Goal: Task Accomplishment & Management: Use online tool/utility

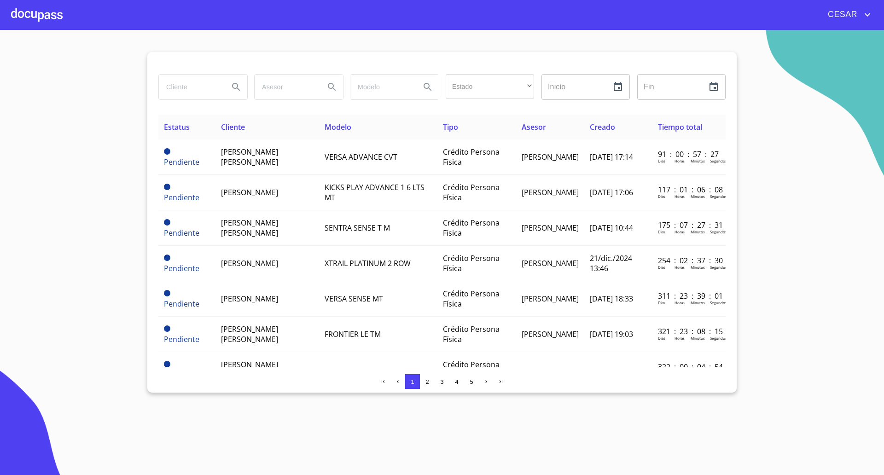
click at [35, 11] on div at bounding box center [37, 14] width 52 height 29
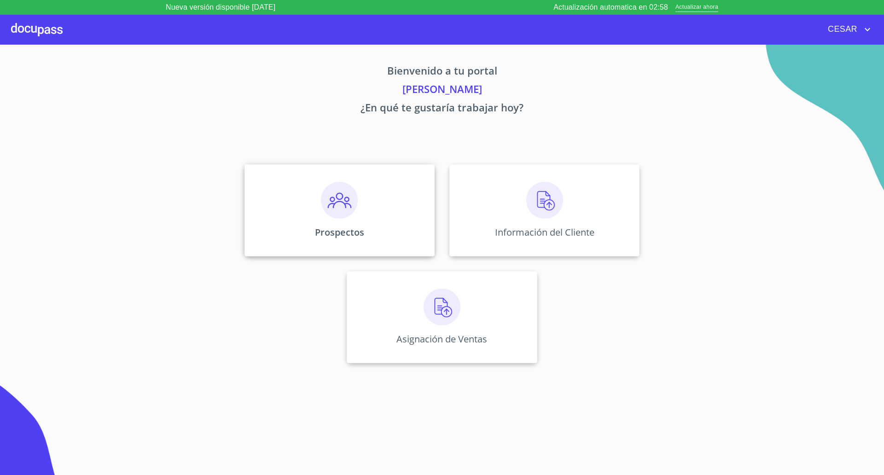
click at [344, 203] on img at bounding box center [339, 200] width 37 height 37
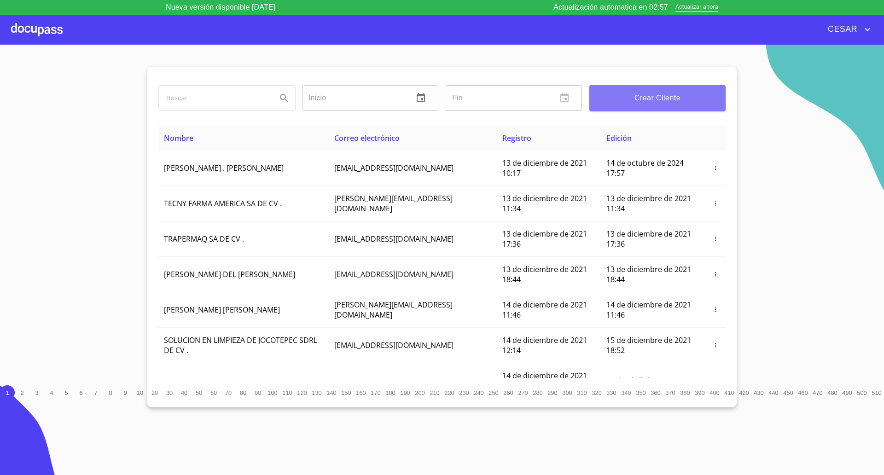
click at [666, 90] on button "Crear Cliente" at bounding box center [657, 98] width 136 height 26
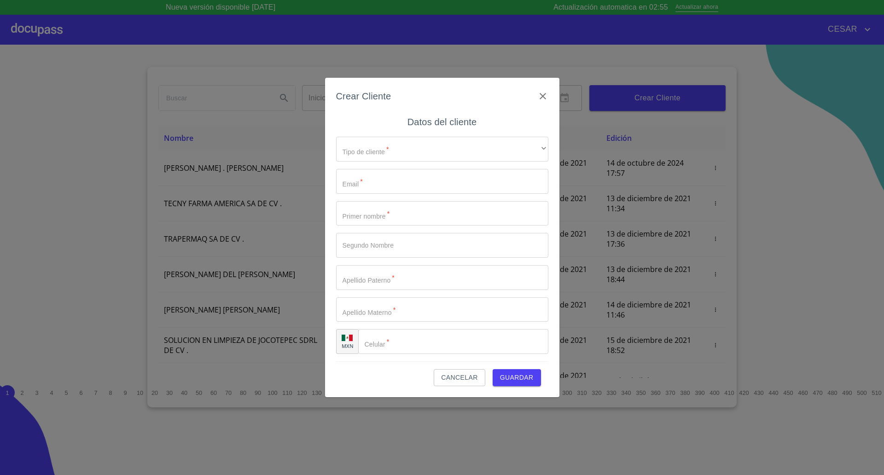
click at [461, 380] on span "Cancelar" at bounding box center [459, 378] width 36 height 12
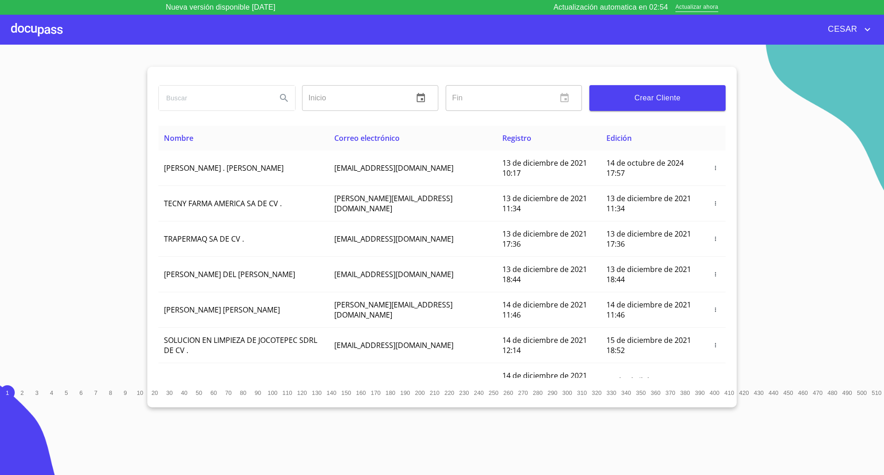
click at [26, 24] on div at bounding box center [37, 29] width 52 height 29
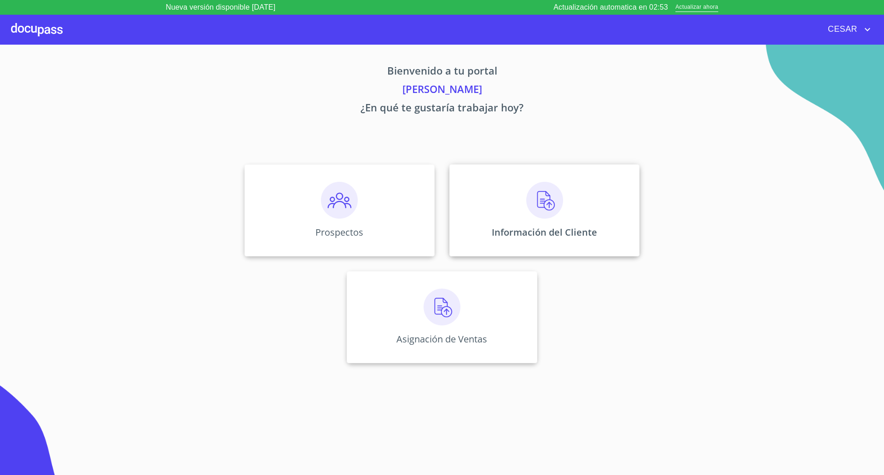
click at [617, 235] on div "Información del Cliente" at bounding box center [544, 210] width 190 height 92
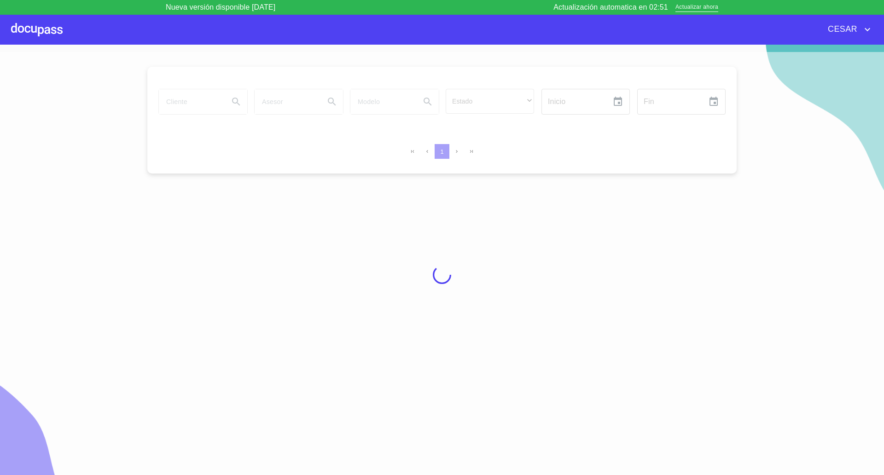
click at [37, 24] on div at bounding box center [37, 29] width 52 height 29
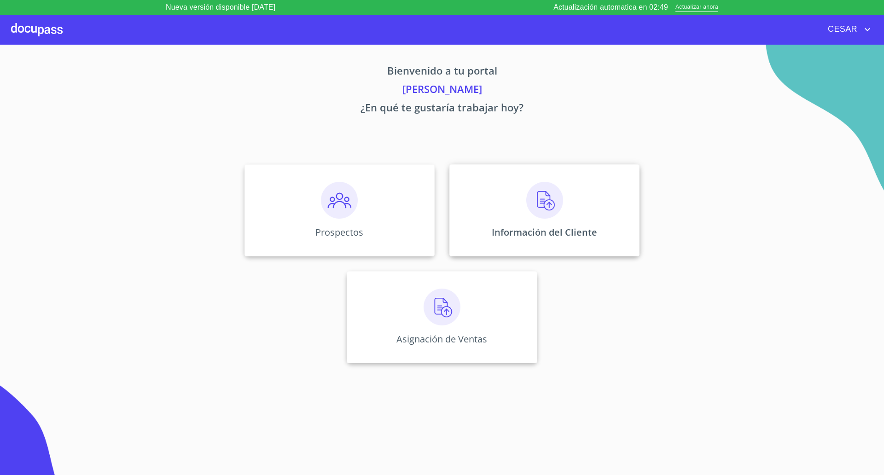
click at [538, 223] on div "Información del Cliente" at bounding box center [544, 210] width 190 height 92
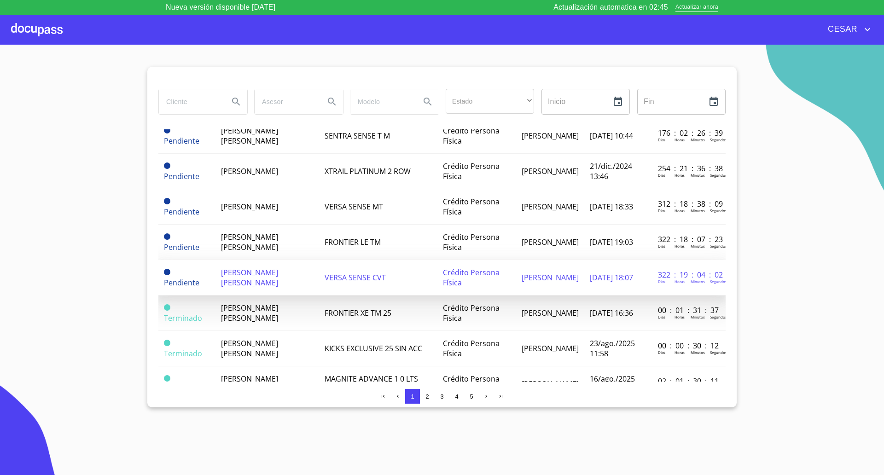
scroll to position [115, 0]
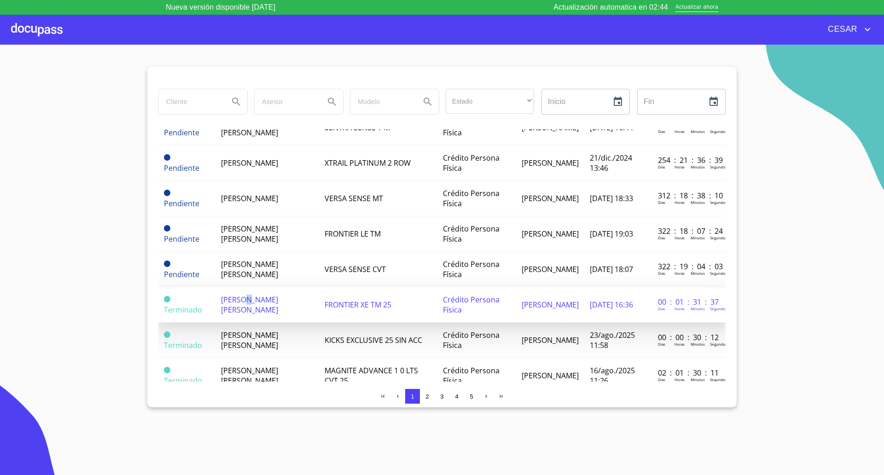
click at [247, 304] on span "[PERSON_NAME] [PERSON_NAME]" at bounding box center [249, 305] width 57 height 20
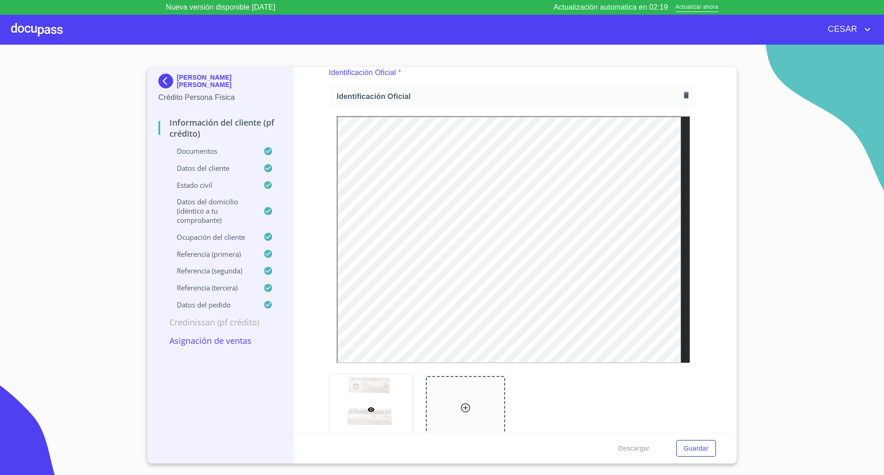
click at [203, 341] on p "Asignación de Ventas" at bounding box center [220, 340] width 124 height 11
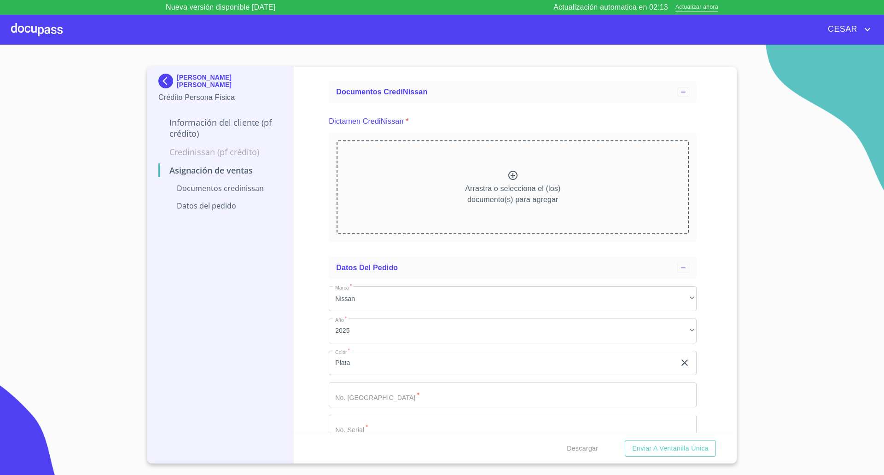
scroll to position [52, 0]
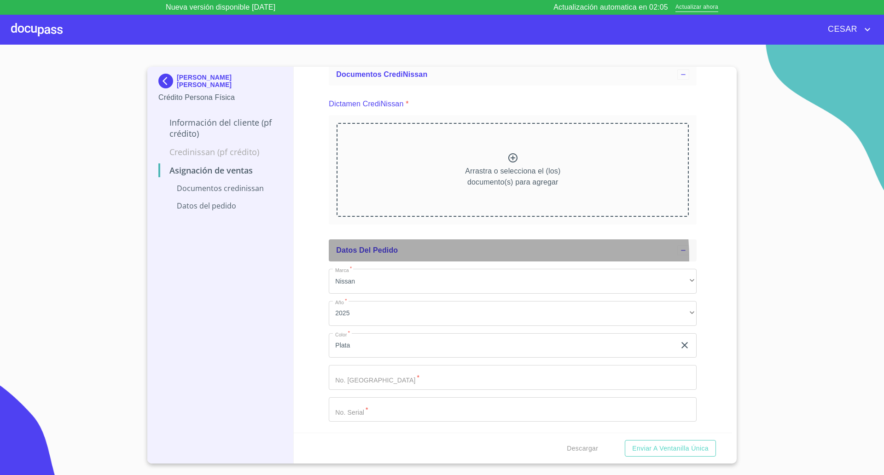
click at [464, 259] on div "Datos del pedido" at bounding box center [513, 250] width 368 height 22
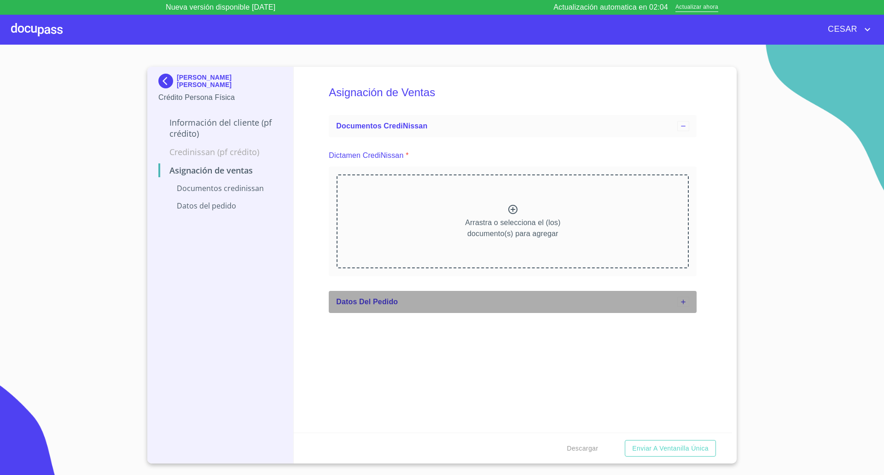
click at [409, 304] on div "Datos del pedido" at bounding box center [506, 301] width 341 height 11
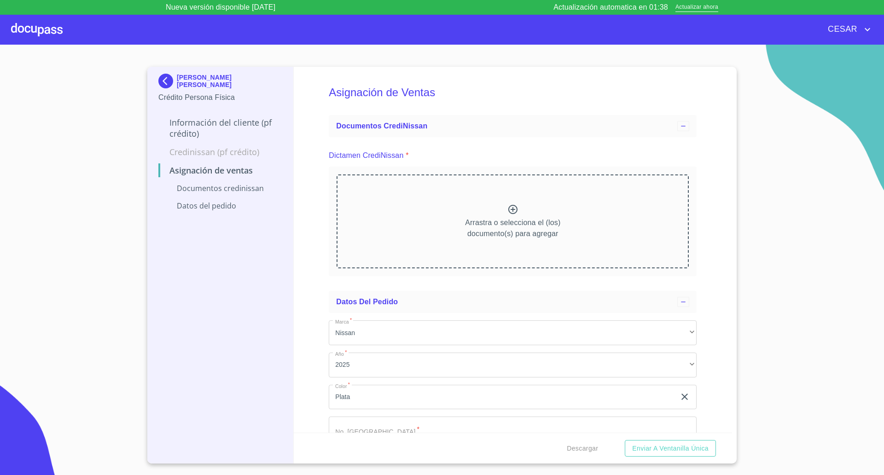
click at [52, 30] on div at bounding box center [37, 29] width 52 height 29
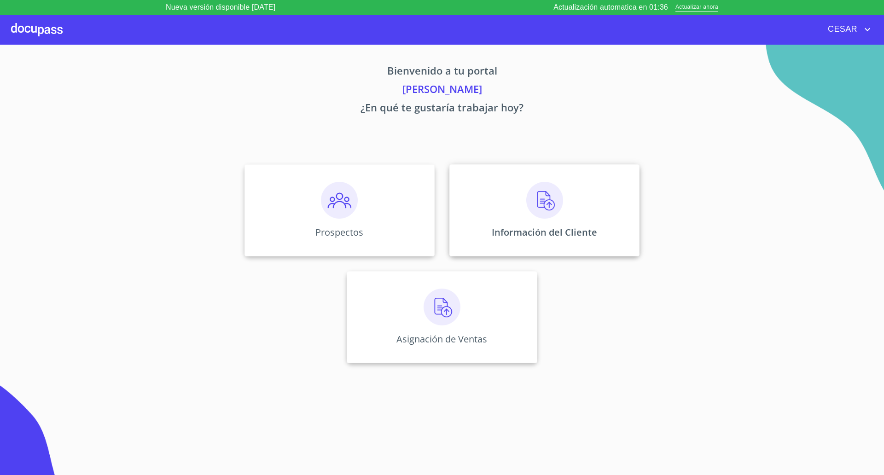
click at [516, 203] on div "Información del Cliente" at bounding box center [544, 210] width 190 height 92
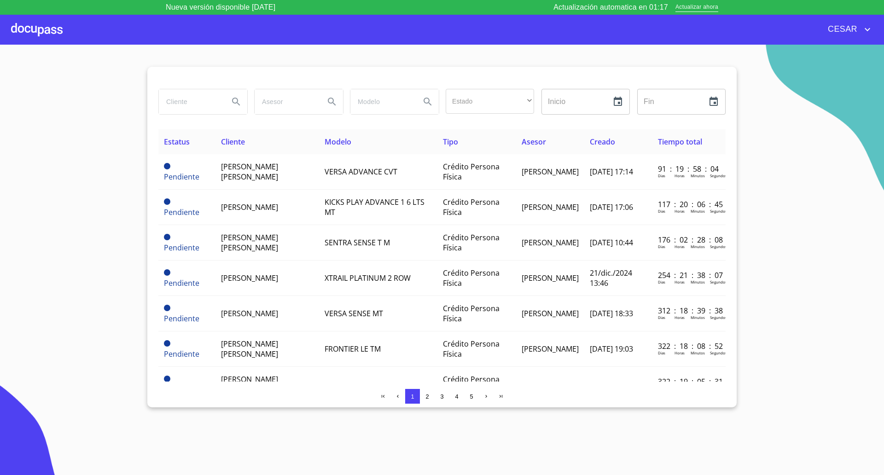
click at [610, 396] on div "1 2 3 4 5" at bounding box center [441, 396] width 567 height 15
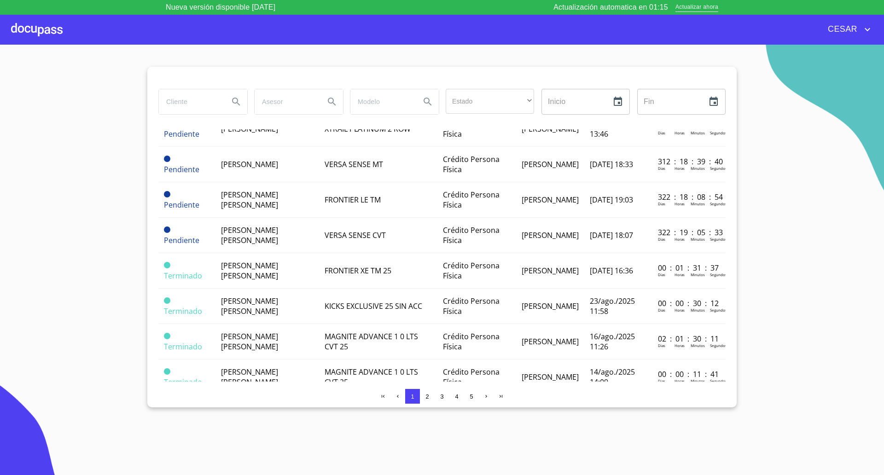
scroll to position [173, 0]
